Goal: Transaction & Acquisition: Purchase product/service

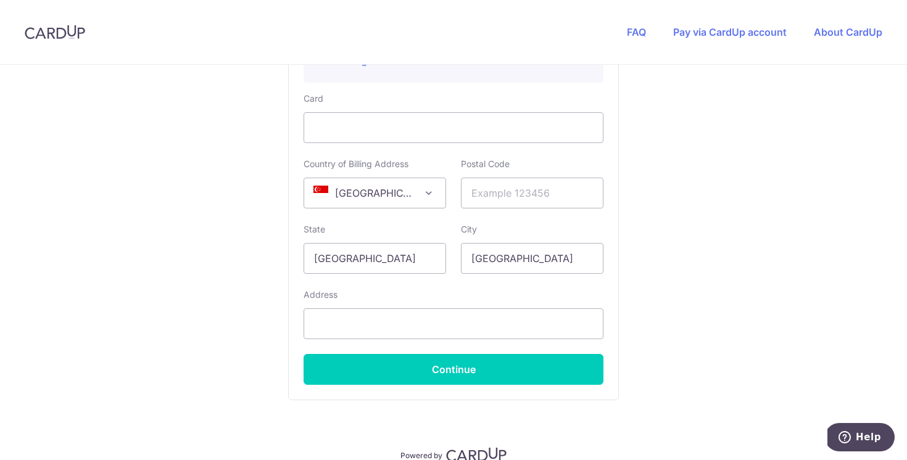
scroll to position [622, 0]
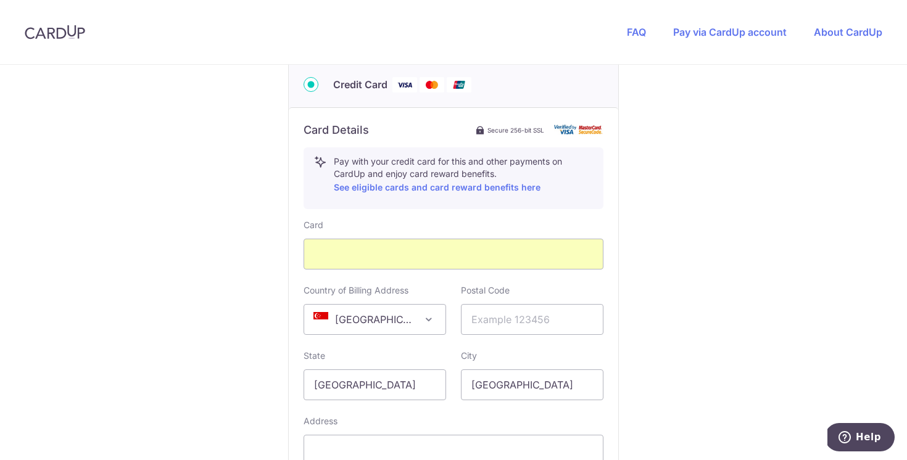
click at [625, 207] on div "You are paying TENTAGE RENTAL SINGAPORE PTE. LTD. TENTAGE RENTAL SINGAPORE PTE.…" at bounding box center [453, 45] width 907 height 1204
click at [545, 316] on input "text" at bounding box center [532, 319] width 143 height 31
type input "091014"
click at [774, 297] on div "You are paying TENTAGE RENTAL SINGAPORE PTE. LTD. TENTAGE RENTAL SINGAPORE PTE.…" at bounding box center [453, 45] width 907 height 1204
click at [660, 269] on div "You are paying TENTAGE RENTAL SINGAPORE PTE. LTD. TENTAGE RENTAL SINGAPORE PTE.…" at bounding box center [453, 45] width 907 height 1204
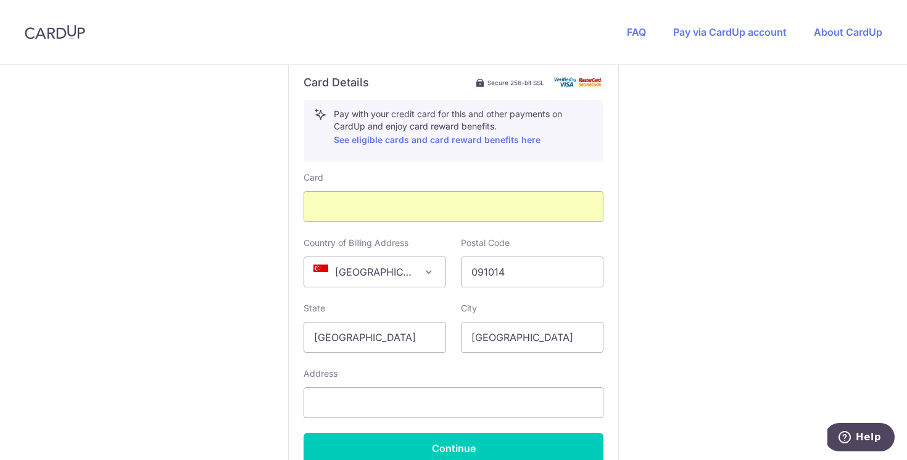
scroll to position [738, 0]
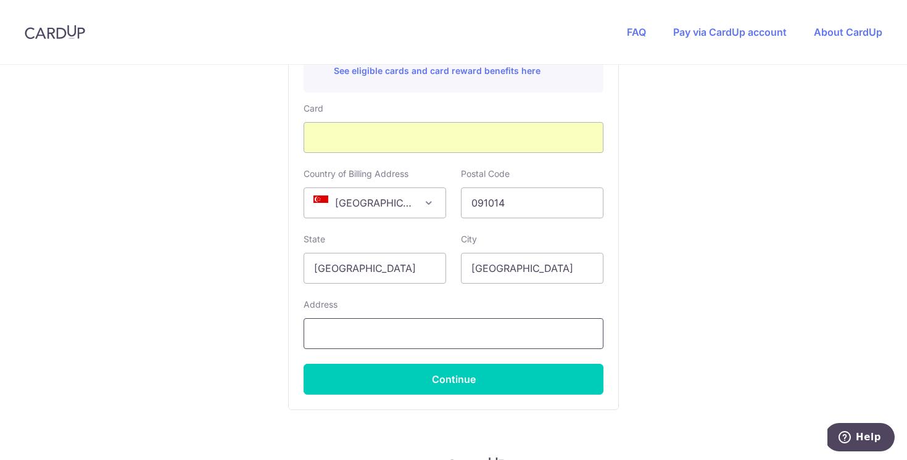
click at [540, 326] on input "text" at bounding box center [454, 333] width 300 height 31
drag, startPoint x: 480, startPoint y: 325, endPoint x: 445, endPoint y: 334, distance: 35.6
click at [445, 334] on input "14A Telok Blangah Cresent" at bounding box center [454, 333] width 300 height 31
click at [415, 332] on input "14A Telok Blangah Cresent" at bounding box center [454, 333] width 300 height 31
click at [510, 343] on input "14A Telok Blangah Crecsent" at bounding box center [454, 333] width 300 height 31
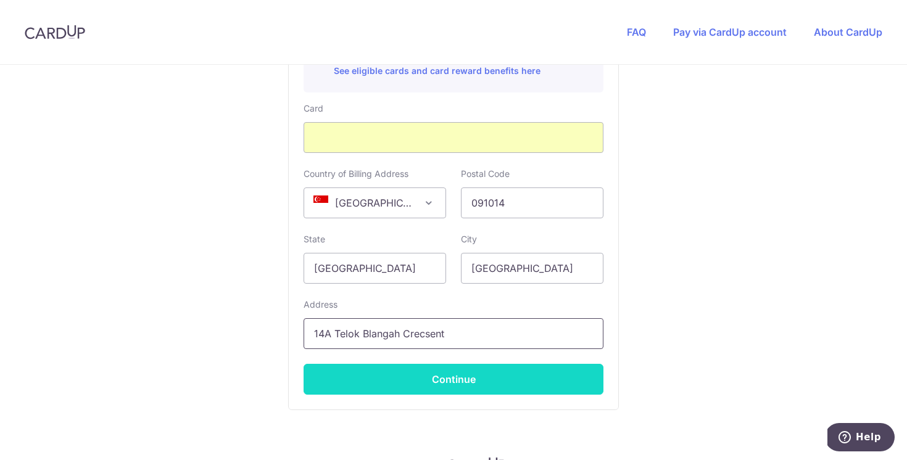
type input "14A Telok Blangah Crecsent"
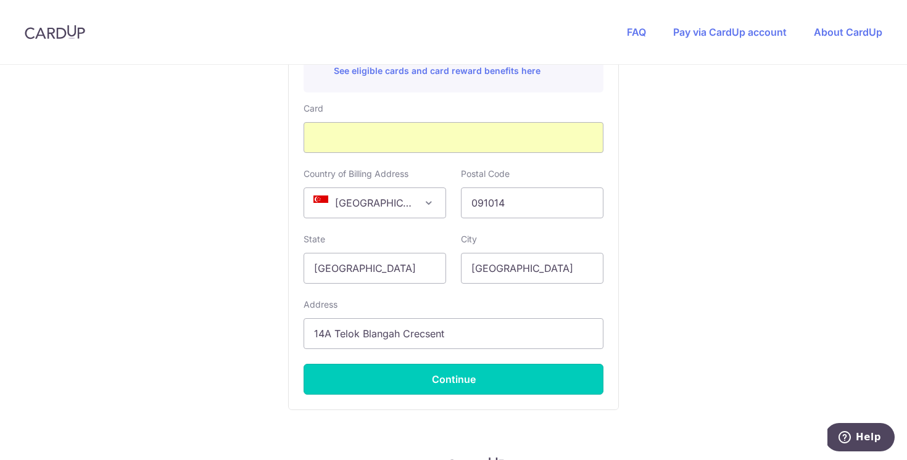
click at [511, 371] on button "Continue" at bounding box center [454, 379] width 300 height 31
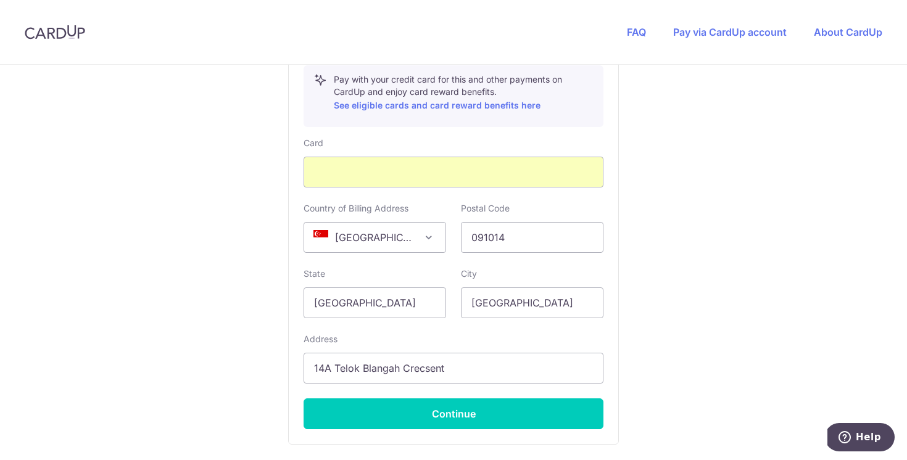
scroll to position [204, 0]
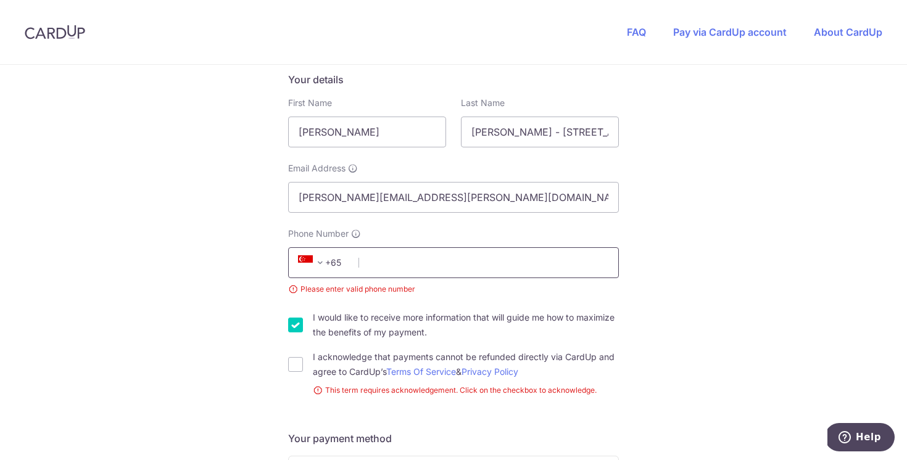
click at [560, 257] on input "Phone Number" at bounding box center [453, 262] width 331 height 31
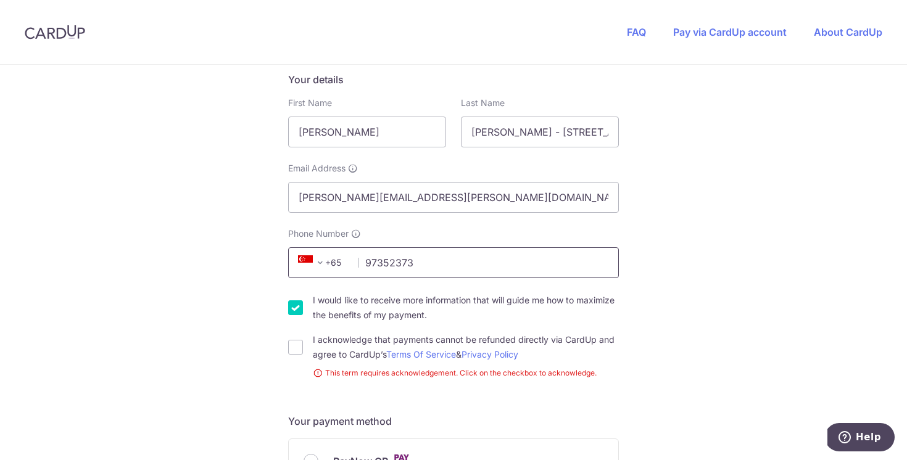
type input "97352373"
click at [465, 299] on label "I would like to receive more information that will guide me how to maximize the…" at bounding box center [466, 308] width 306 height 30
click at [303, 300] on input "I would like to receive more information that will guide me how to maximize the…" at bounding box center [295, 307] width 15 height 15
checkbox input "false"
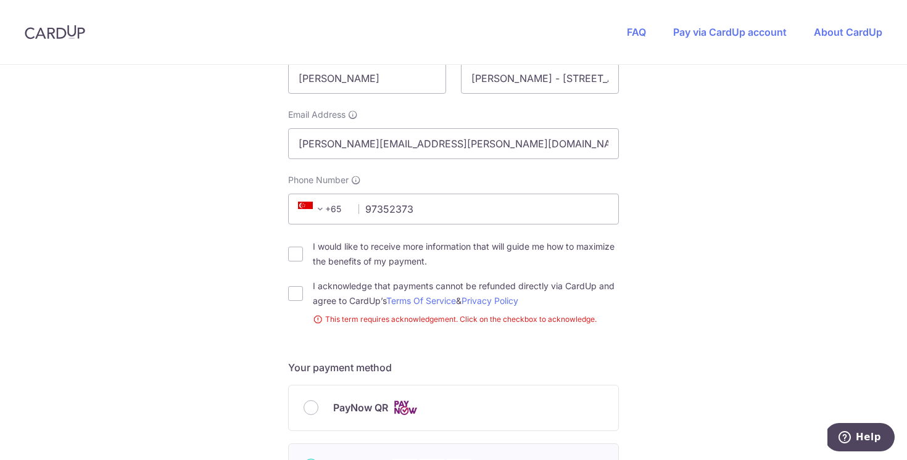
scroll to position [455, 0]
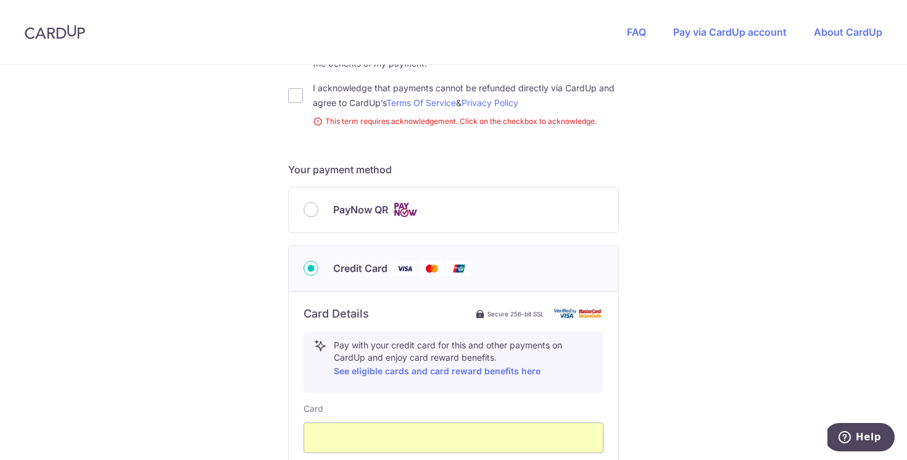
click at [354, 214] on span "PayNow QR" at bounding box center [360, 209] width 55 height 15
click at [318, 214] on input "PayNow QR" at bounding box center [311, 209] width 15 height 15
radio input "true"
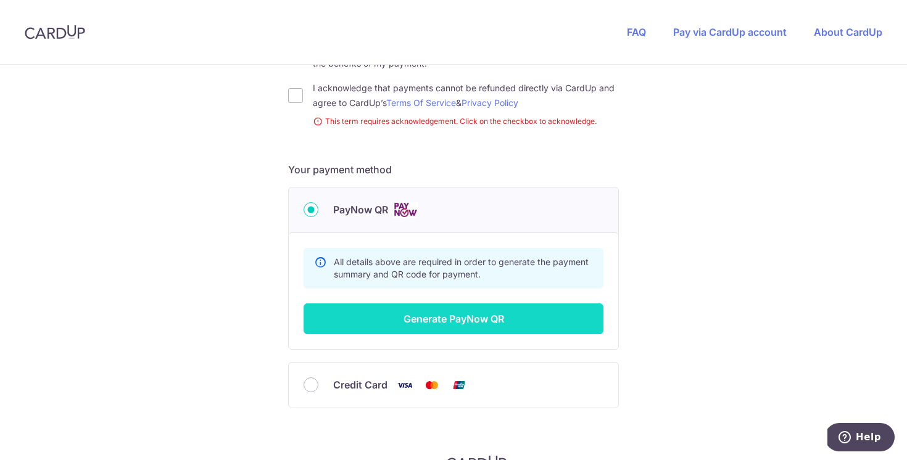
click at [518, 313] on button "Generate PayNow QR" at bounding box center [454, 319] width 300 height 31
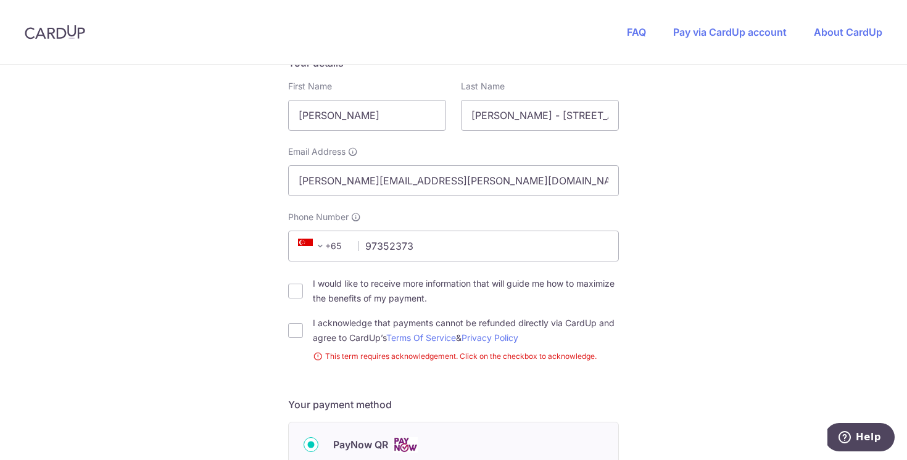
scroll to position [370, 0]
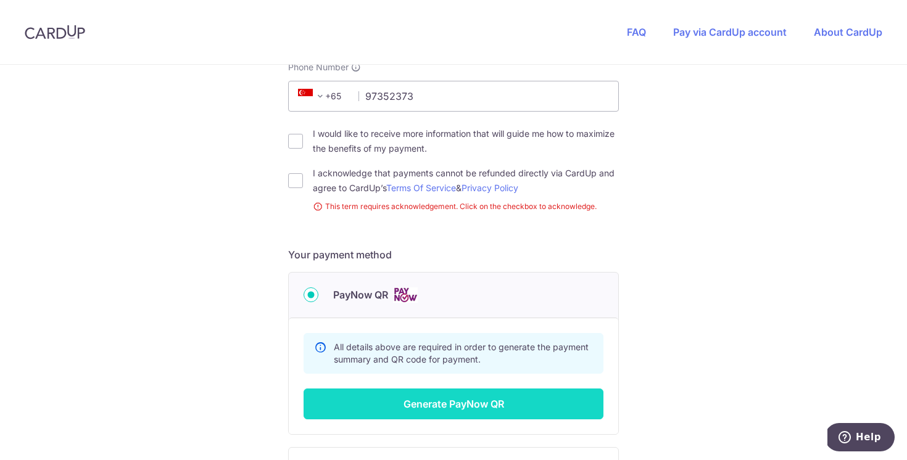
click at [400, 389] on button "Generate PayNow QR" at bounding box center [454, 404] width 300 height 31
click at [404, 397] on button "Generate PayNow QR" at bounding box center [454, 404] width 300 height 31
click at [404, 398] on button "Generate PayNow QR" at bounding box center [454, 404] width 300 height 31
click at [403, 398] on button "Generate PayNow QR" at bounding box center [454, 404] width 300 height 31
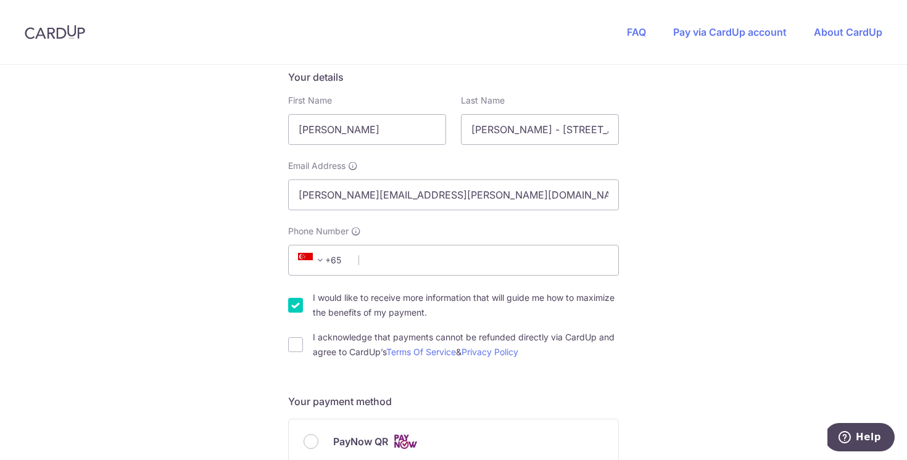
scroll to position [391, 0]
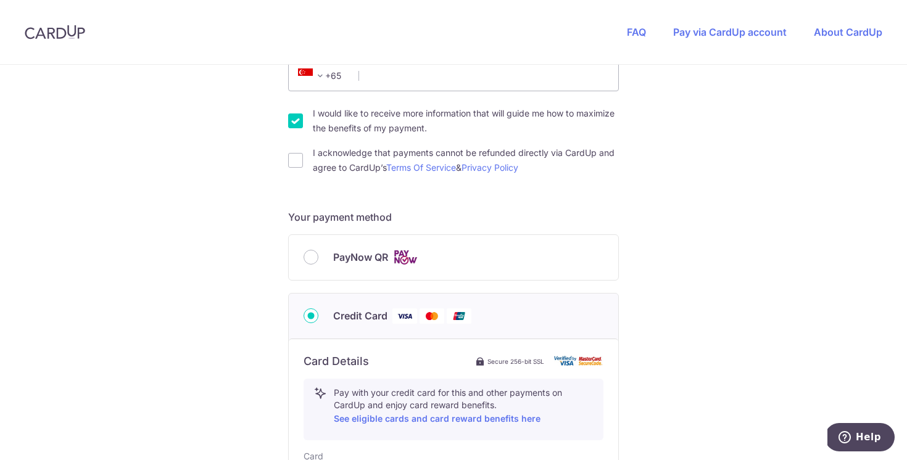
click at [363, 258] on span "PayNow QR" at bounding box center [360, 257] width 55 height 15
click at [318, 258] on input "PayNow QR" at bounding box center [311, 257] width 15 height 15
radio input "true"
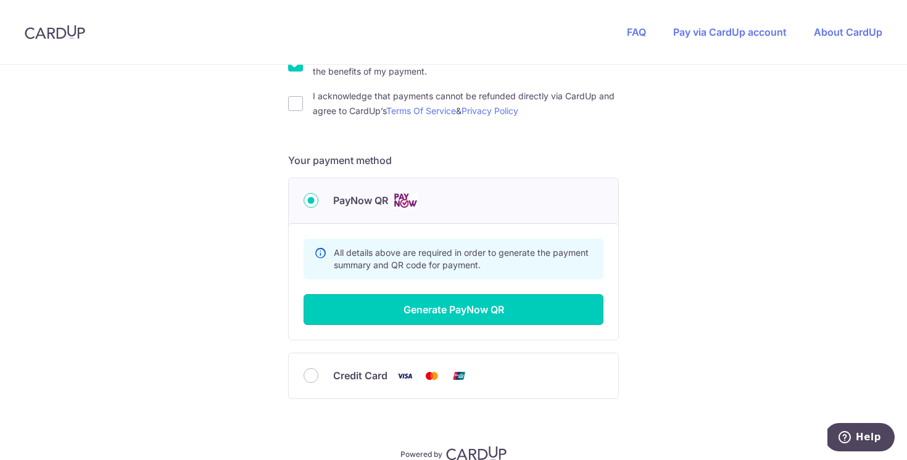
click at [424, 318] on button "Generate PayNow QR" at bounding box center [454, 309] width 300 height 31
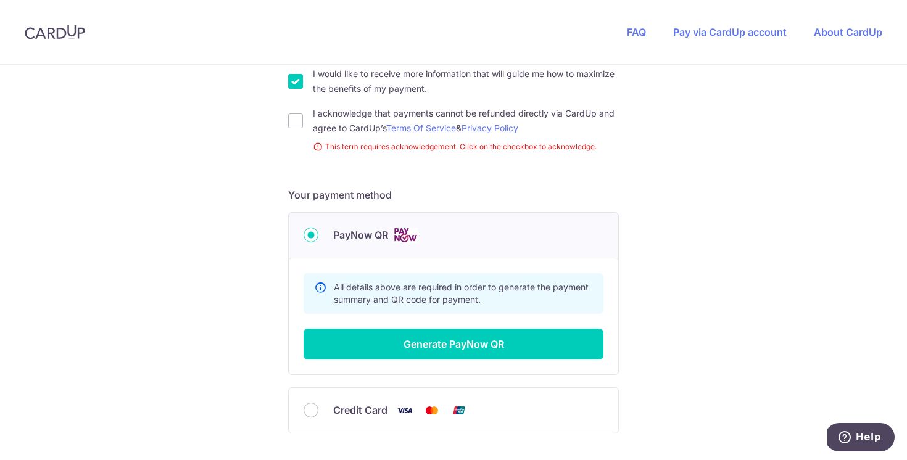
scroll to position [204, 0]
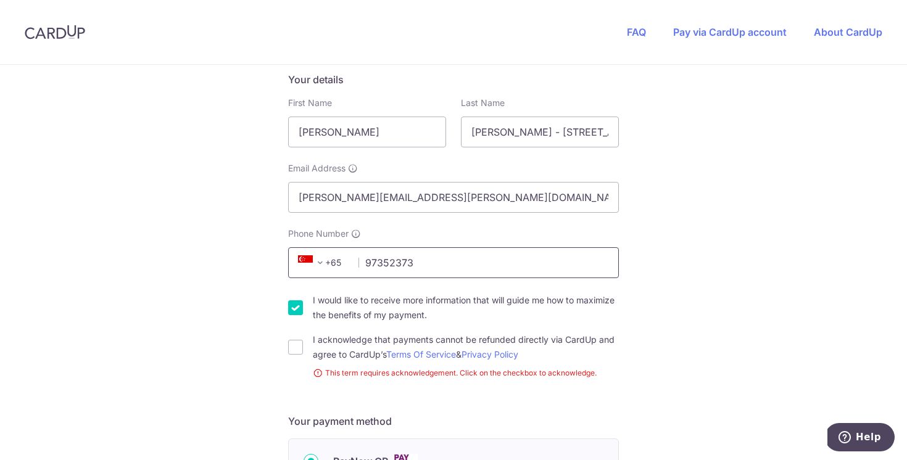
type input "97352373"
click at [376, 299] on label "I would like to receive more information that will guide me how to maximize the…" at bounding box center [466, 308] width 306 height 30
click at [303, 300] on input "I would like to receive more information that will guide me how to maximize the…" at bounding box center [295, 307] width 15 height 15
checkbox input "false"
click at [330, 340] on label "I acknowledge that payments cannot be refunded directly via CardUp and agree to…" at bounding box center [466, 348] width 306 height 30
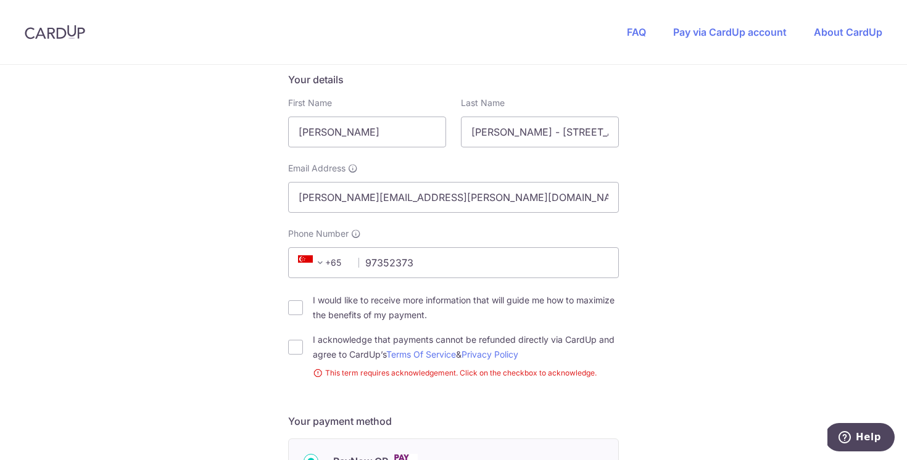
click at [303, 340] on input "I acknowledge that payments cannot be refunded directly via CardUp and agree to…" at bounding box center [295, 347] width 15 height 15
checkbox input "true"
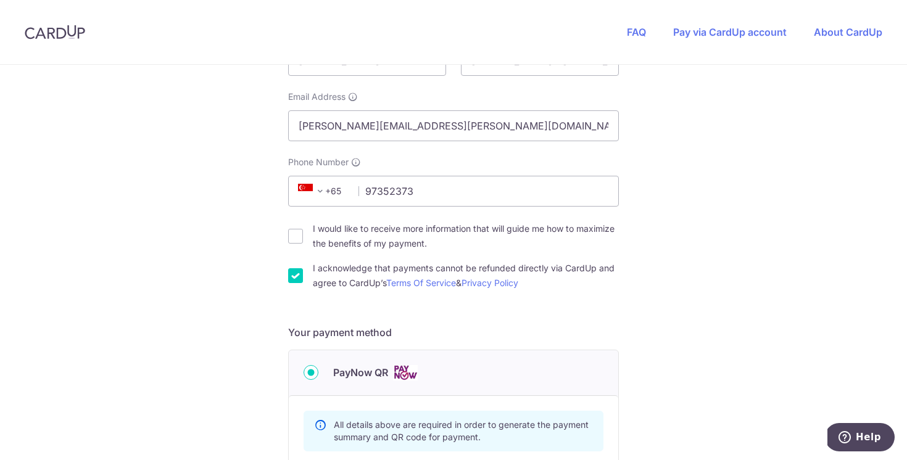
scroll to position [505, 0]
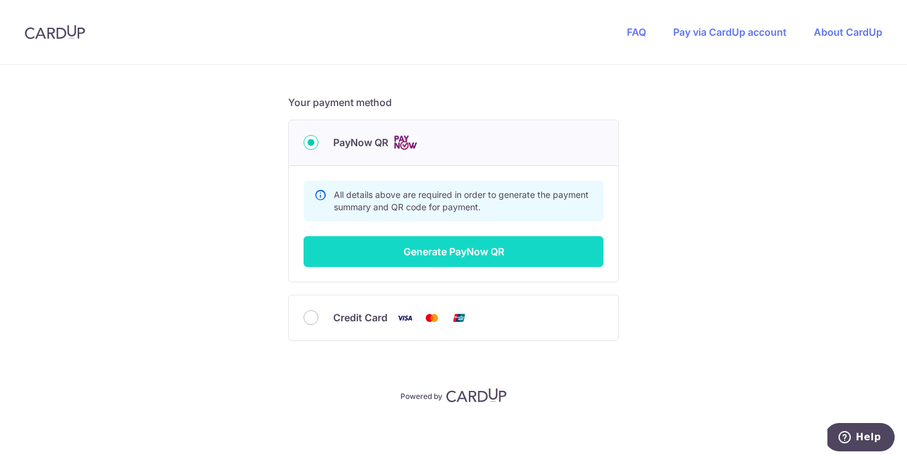
click at [487, 249] on button "Generate PayNow QR" at bounding box center [454, 251] width 300 height 31
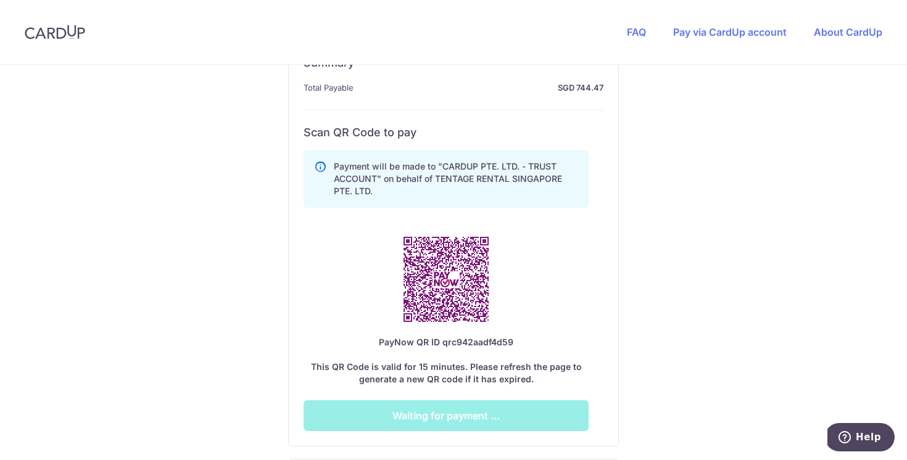
scroll to position [608, 0]
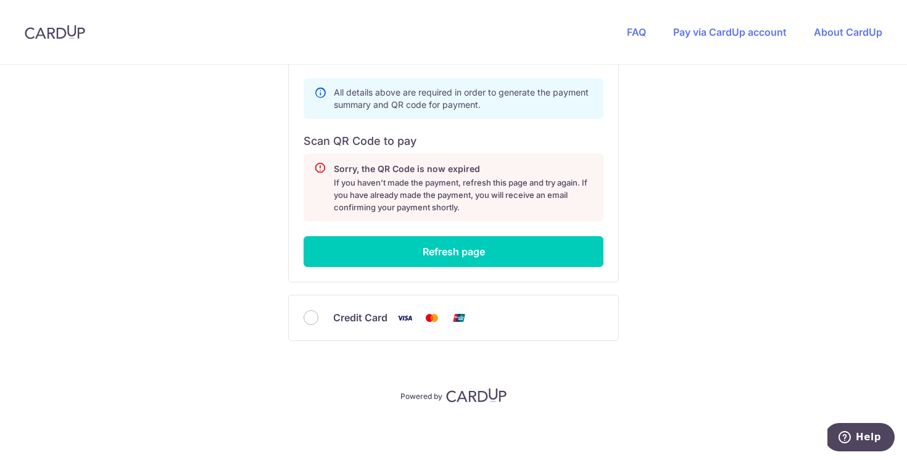
click at [394, 23] on header "FAQ Pay via CardUp account About CardUp" at bounding box center [453, 32] width 907 height 65
click at [392, 28] on header "FAQ Pay via CardUp account About CardUp" at bounding box center [453, 32] width 907 height 65
